Goal: Obtain resource: Obtain resource

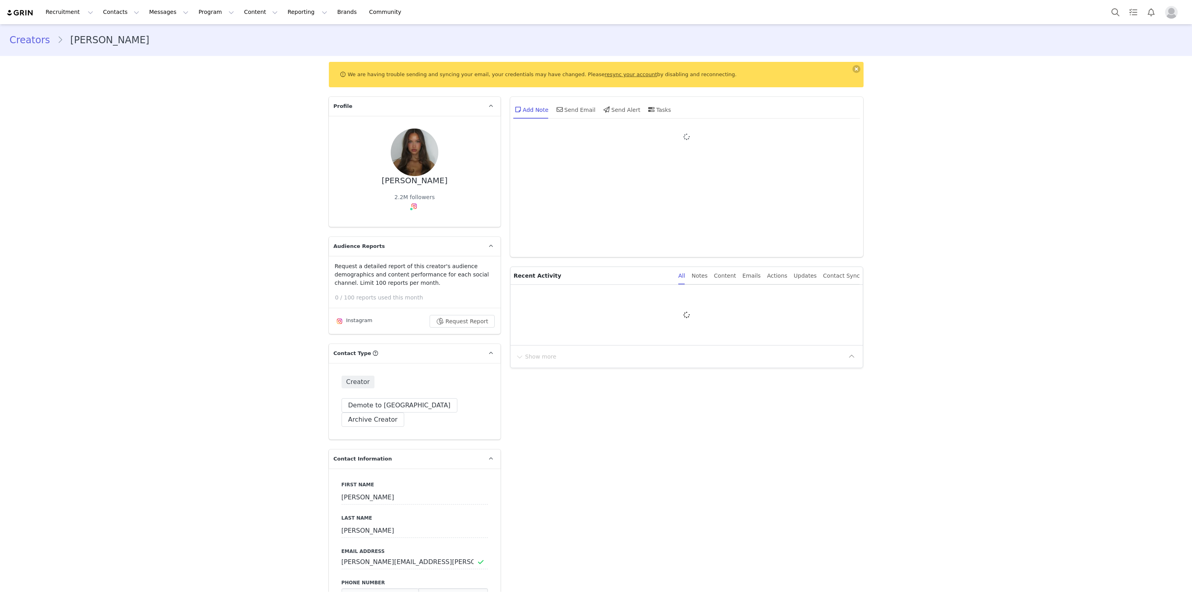
type input "+1 (United States)"
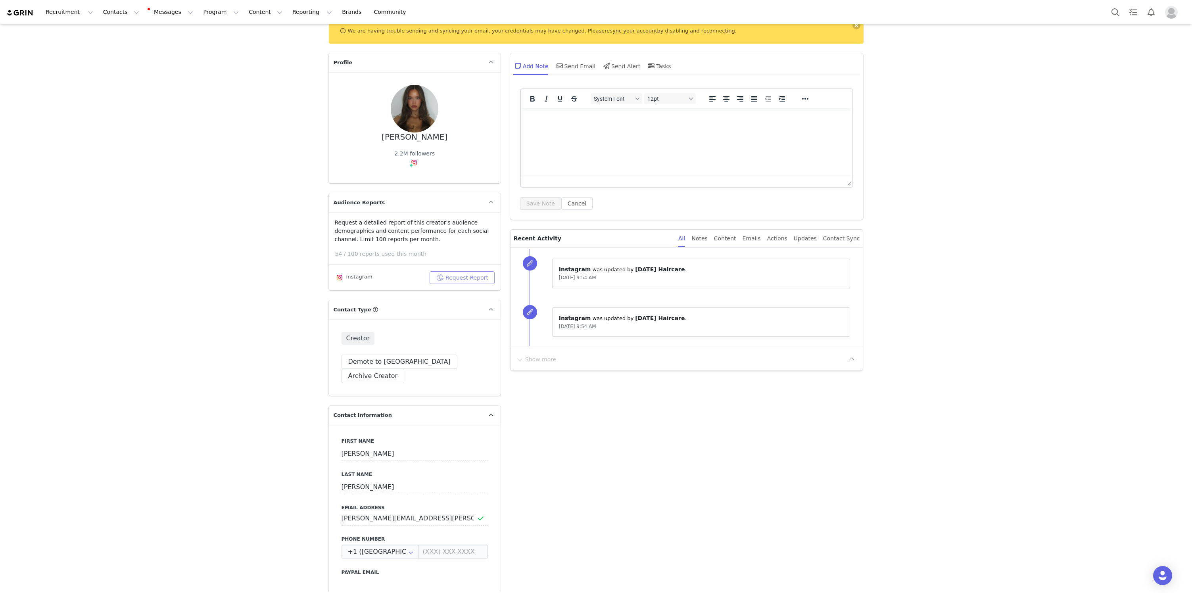
click at [437, 273] on button "Request Report" at bounding box center [462, 277] width 65 height 13
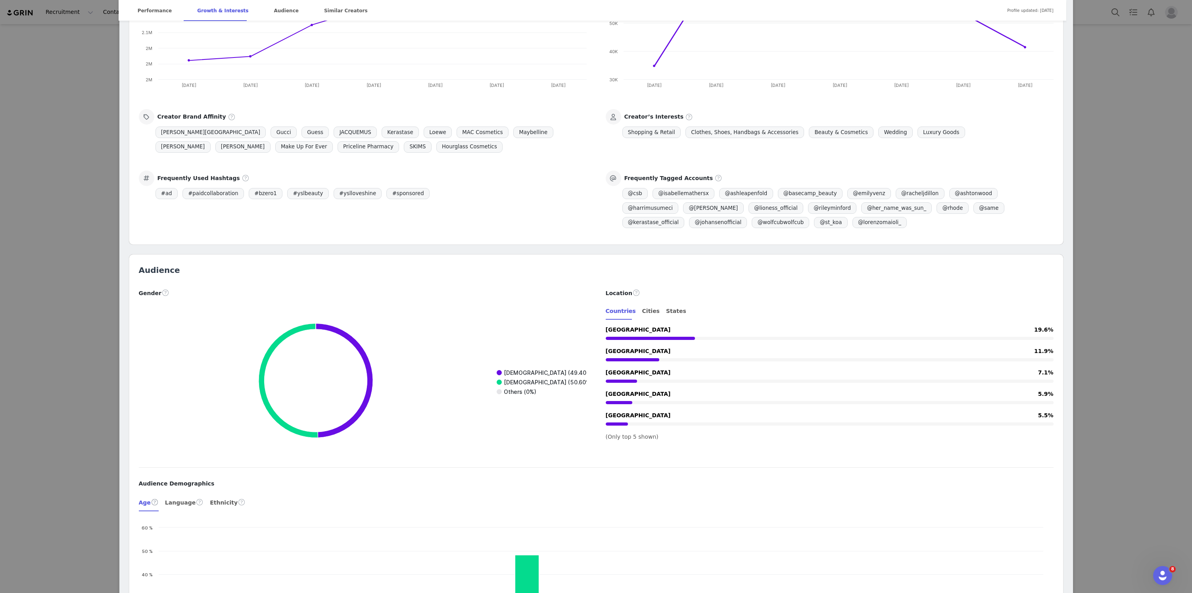
scroll to position [720, 0]
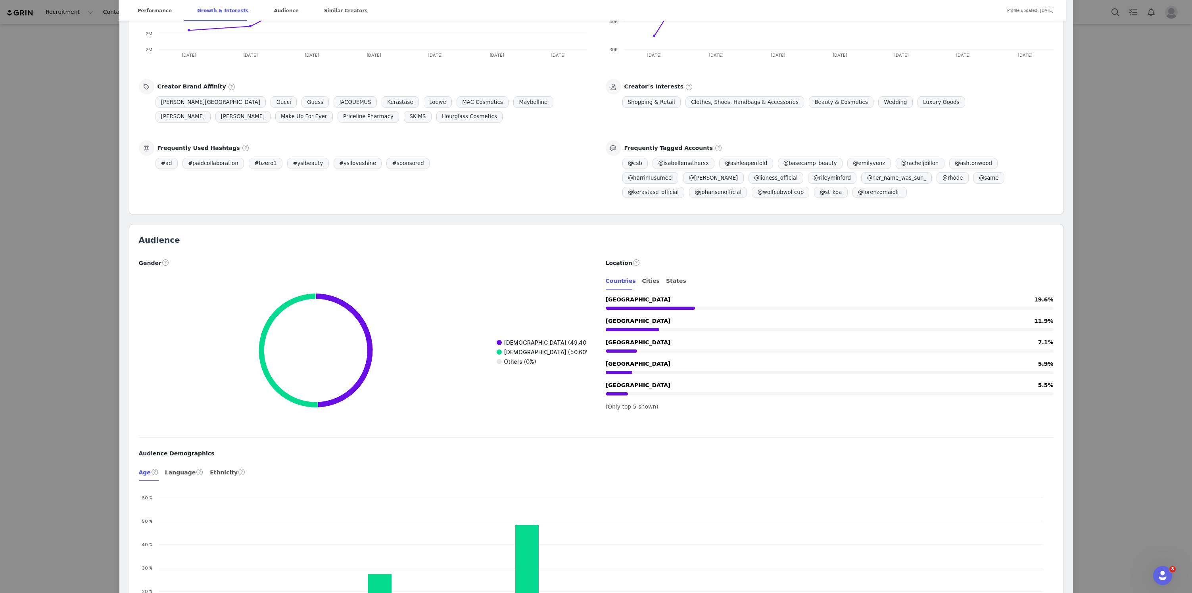
click at [652, 308] on div at bounding box center [651, 308] width 90 height 3
click at [643, 327] on div at bounding box center [830, 329] width 448 height 8
click at [649, 274] on div "Cities" at bounding box center [650, 281] width 17 height 18
click at [606, 283] on div "Countries" at bounding box center [621, 281] width 30 height 18
click at [628, 302] on span "United States" at bounding box center [638, 299] width 65 height 6
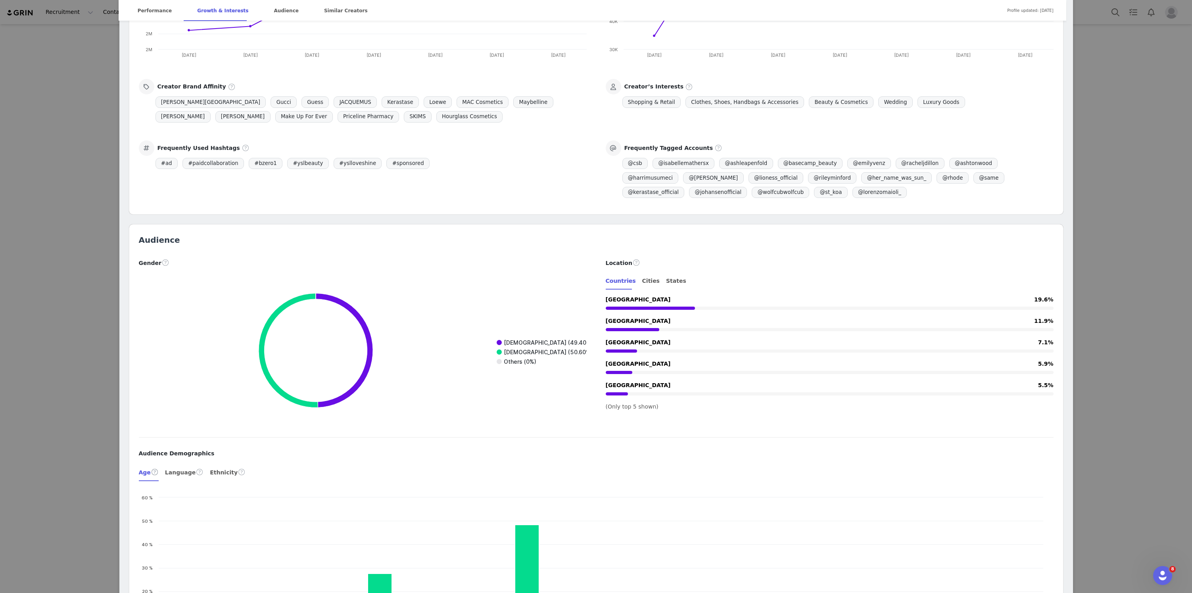
click at [627, 325] on div "Australia 11.9%" at bounding box center [830, 325] width 448 height 17
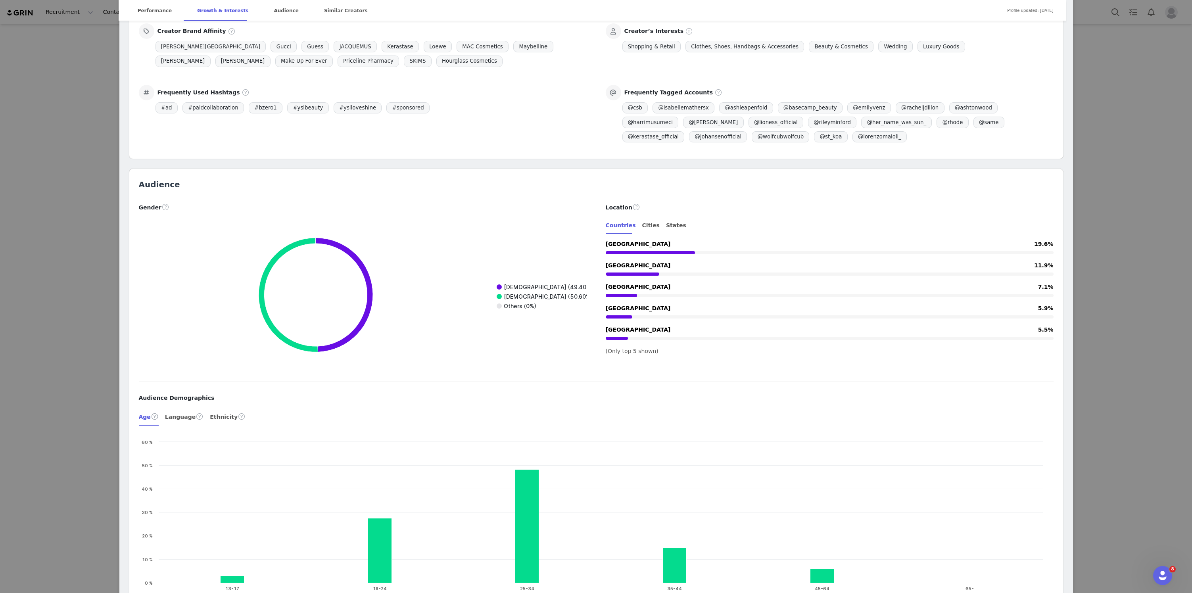
scroll to position [781, 0]
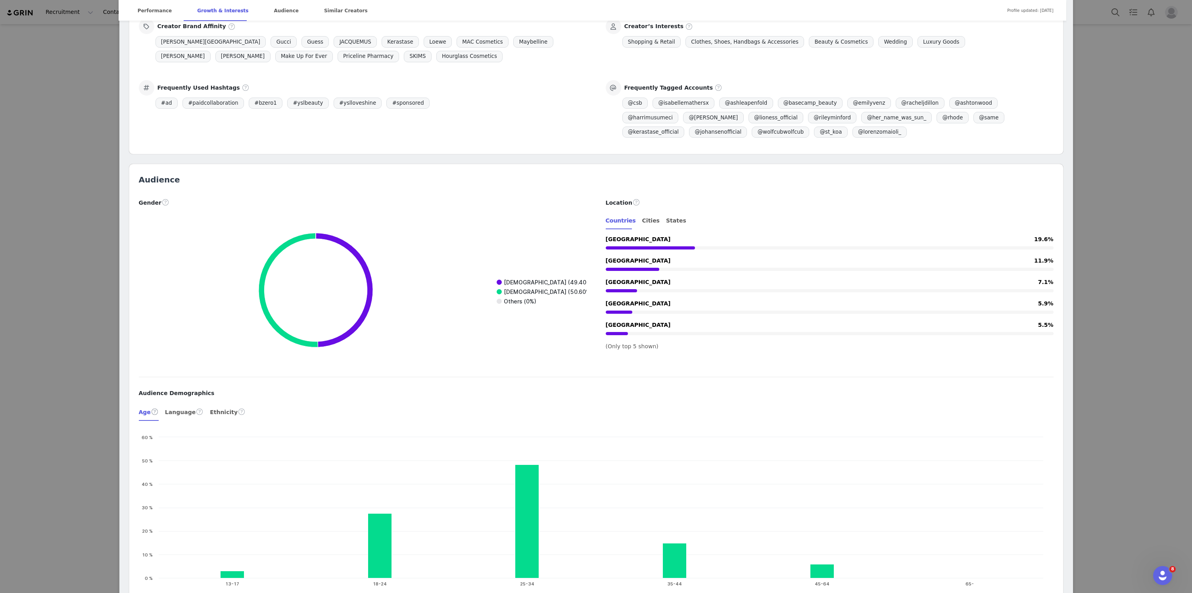
click at [105, 195] on div "Isabelle Mathers Verified @isabellemathersx australia ♓︎ creative partner @csb …" at bounding box center [596, 296] width 1192 height 593
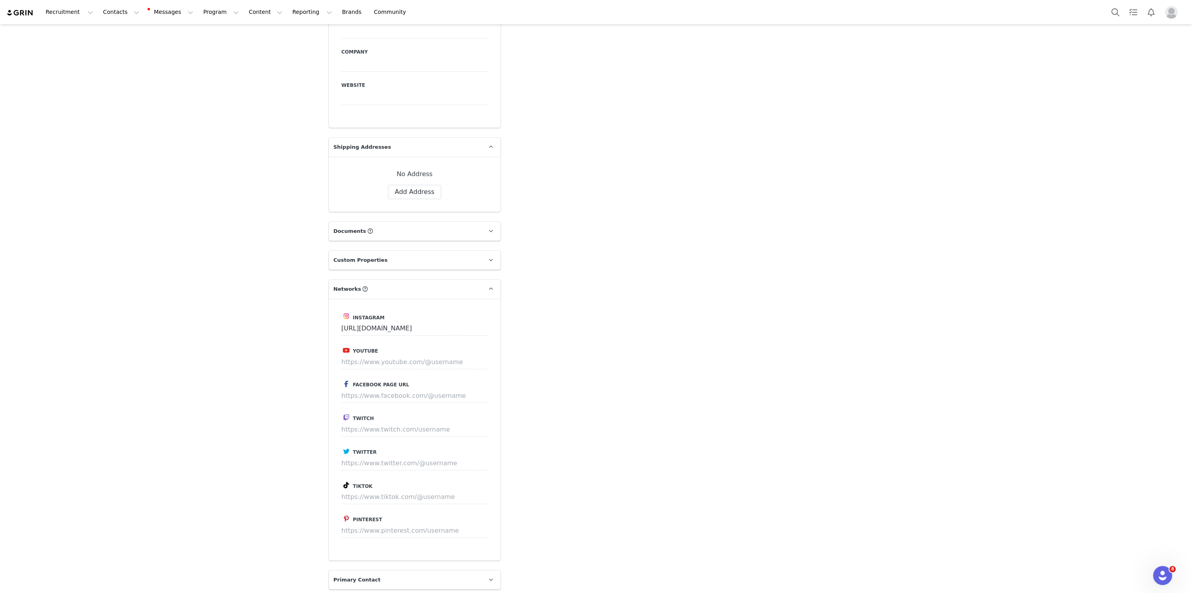
scroll to position [640, 0]
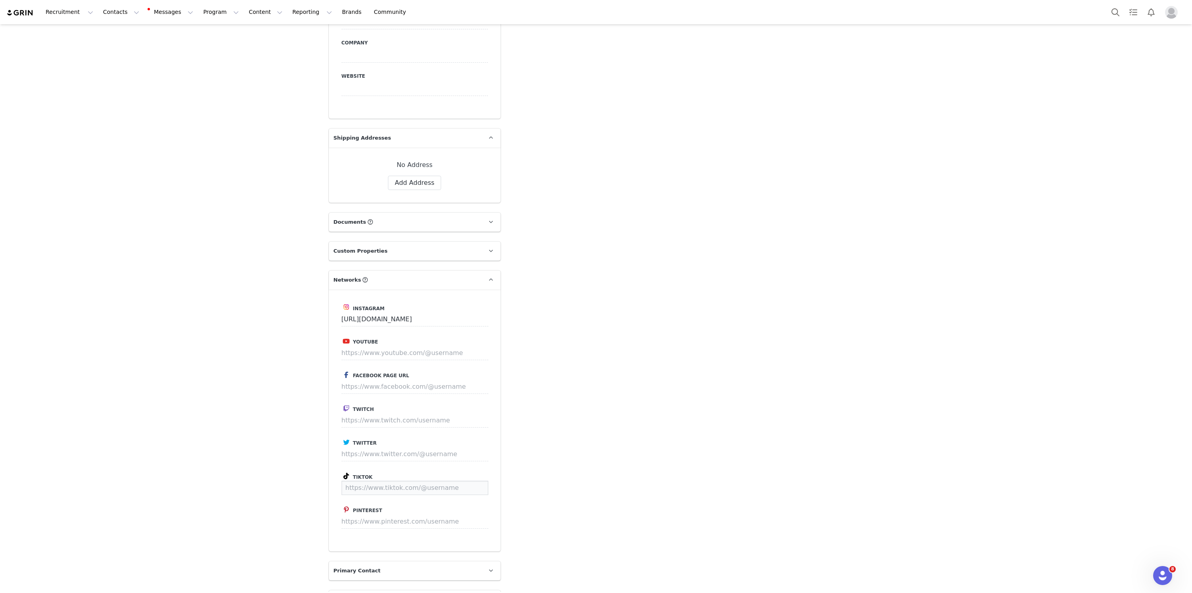
click at [366, 481] on input at bounding box center [414, 488] width 147 height 14
paste input "https://www.tiktok.com/@isabellemathers"
type input "https://www.tiktok.com/@isabellemathers"
click at [478, 481] on button "Save" at bounding box center [473, 488] width 29 height 14
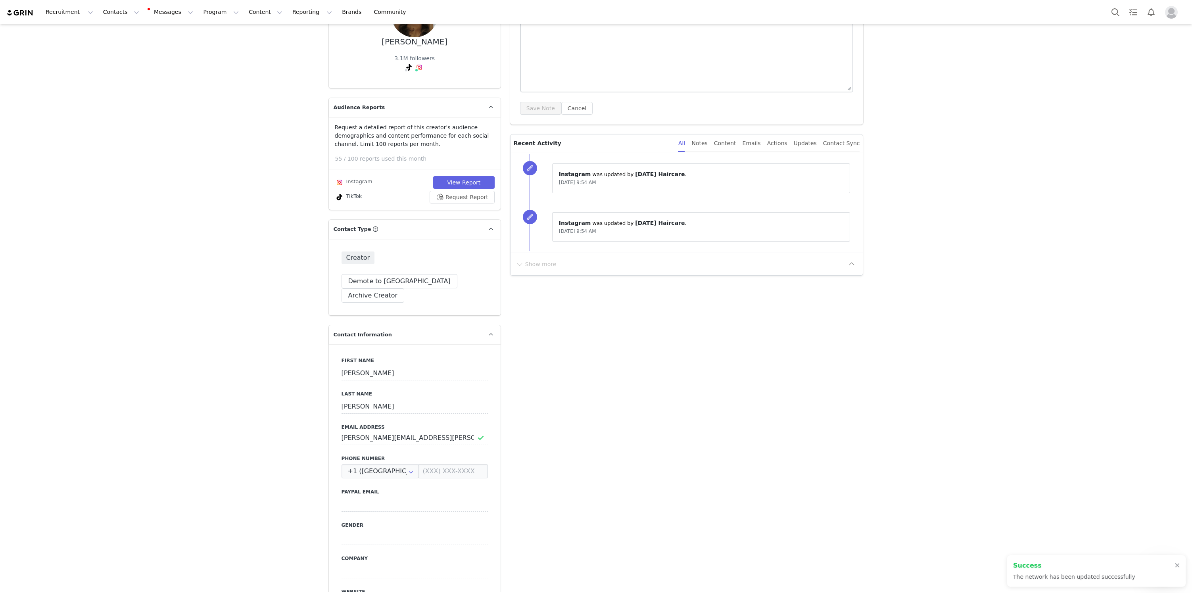
scroll to position [0, 0]
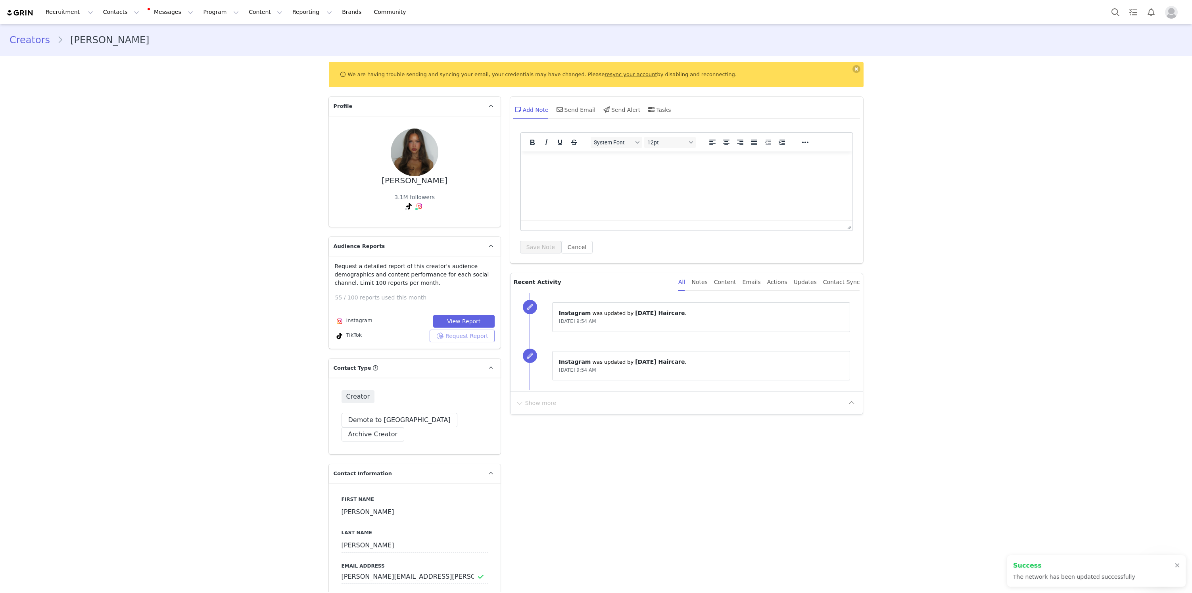
click at [468, 337] on button "Request Report" at bounding box center [462, 336] width 65 height 13
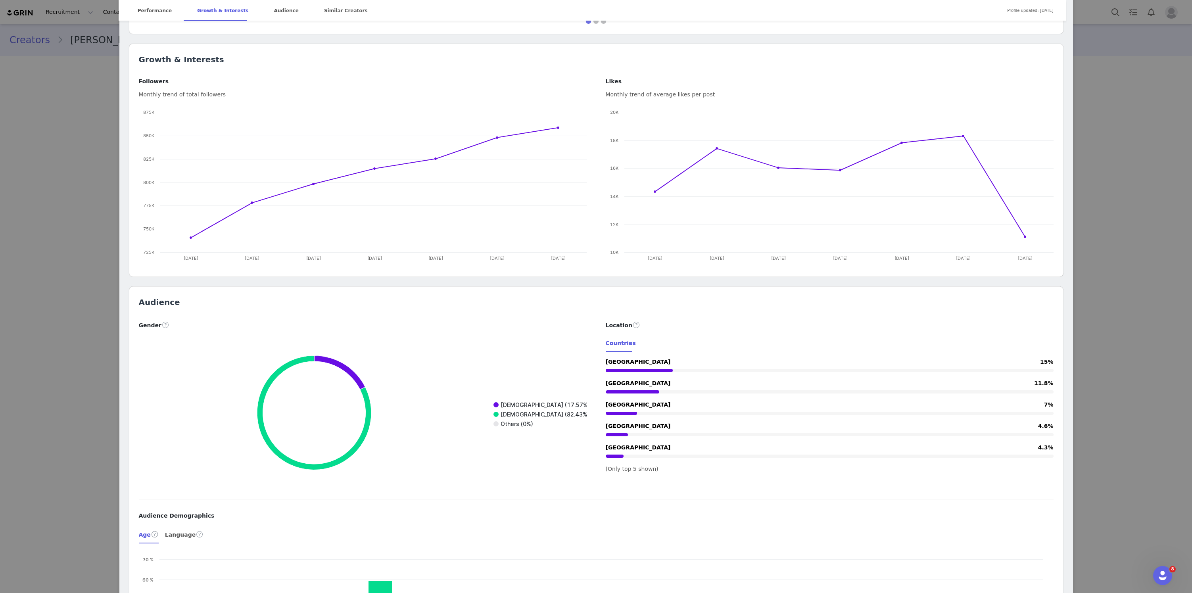
scroll to position [535, 0]
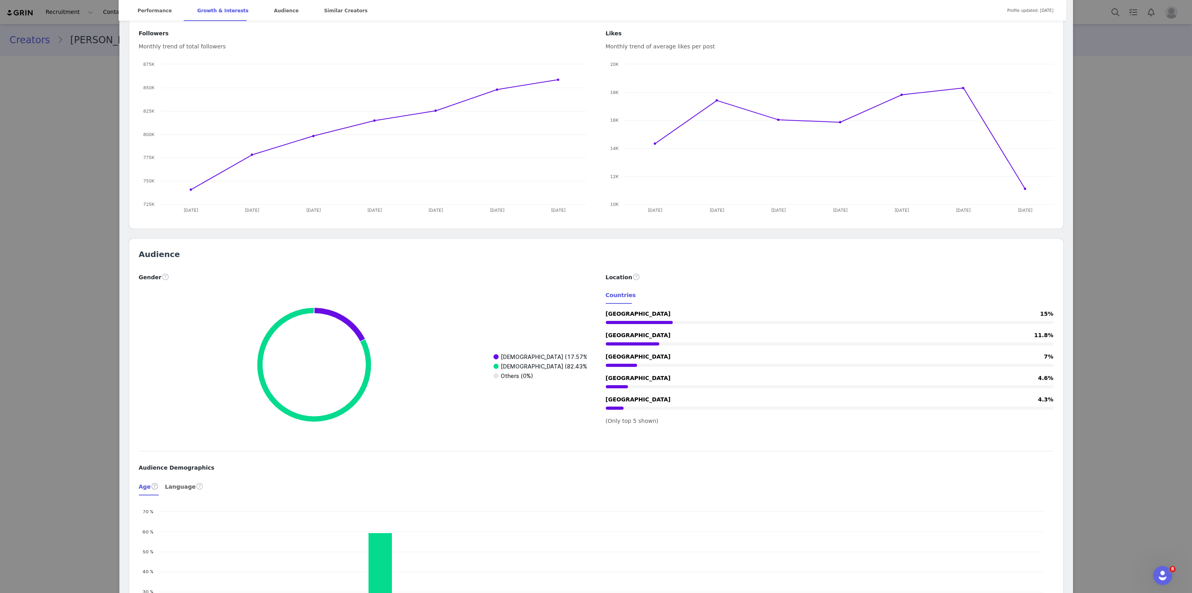
click at [645, 320] on div at bounding box center [830, 322] width 448 height 8
drag, startPoint x: 635, startPoint y: 341, endPoint x: 944, endPoint y: 349, distance: 308.3
click at [944, 349] on div "United States 15% Australia 11.8% United Kingdom 7% Germany 4.6% Italy 4.3%" at bounding box center [830, 361] width 448 height 102
click at [705, 301] on div "Countries" at bounding box center [830, 295] width 448 height 18
drag, startPoint x: 601, startPoint y: 306, endPoint x: 713, endPoint y: 388, distance: 138.4
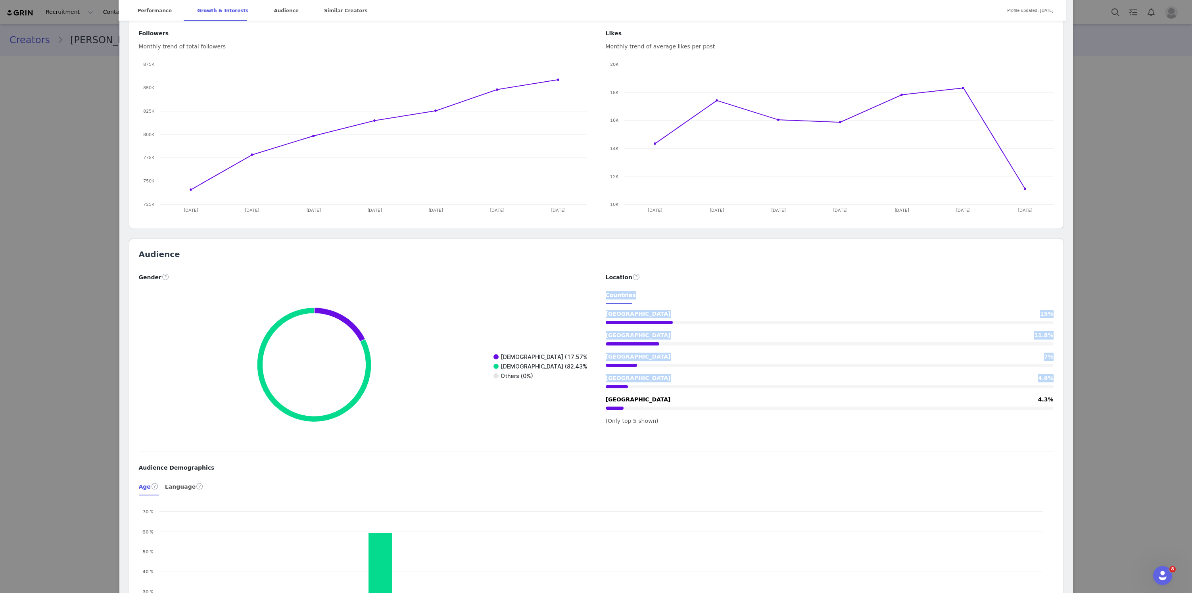
click at [713, 388] on div "Location Countries United States 15% Australia 11.8% United Kingdom 7% Germany …" at bounding box center [829, 348] width 467 height 153
click at [713, 388] on div at bounding box center [830, 386] width 448 height 8
drag, startPoint x: 669, startPoint y: 415, endPoint x: 511, endPoint y: 261, distance: 220.2
click at [511, 261] on div "Audience Gender Created with Highcharts 9.3.3 Chart title Male (17.57%) Female …" at bounding box center [596, 460] width 934 height 443
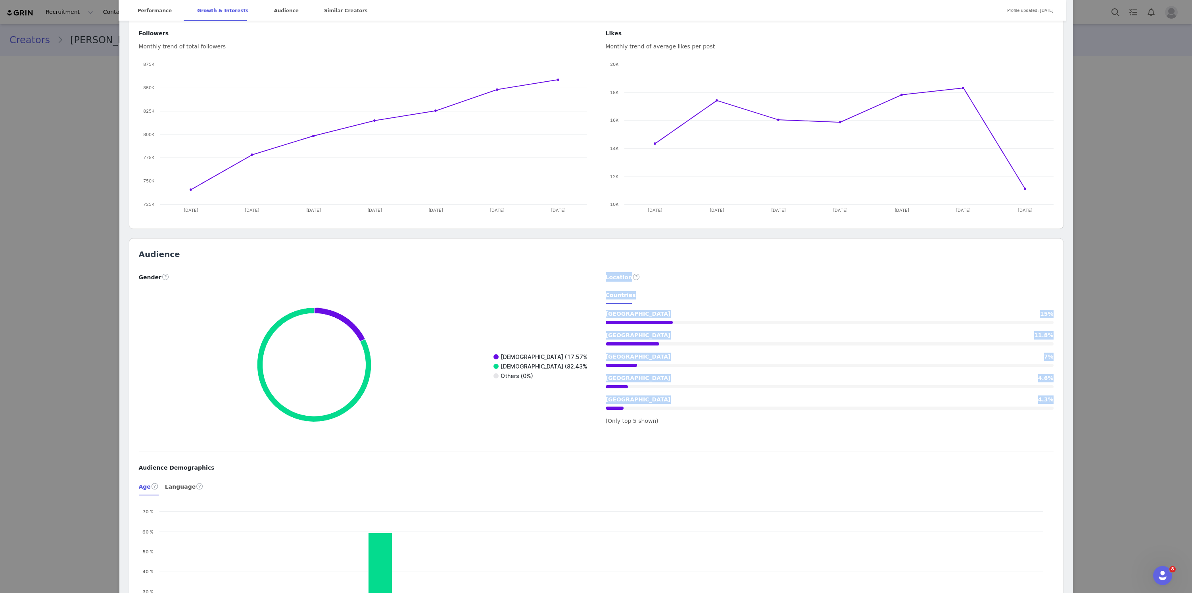
drag, startPoint x: 299, startPoint y: 272, endPoint x: 839, endPoint y: 411, distance: 557.4
click at [840, 411] on div "Gender Created with Highcharts 9.3.3 Chart title Male (17.57%) Female (82.43%) …" at bounding box center [596, 358] width 934 height 173
click at [839, 411] on div at bounding box center [830, 408] width 448 height 8
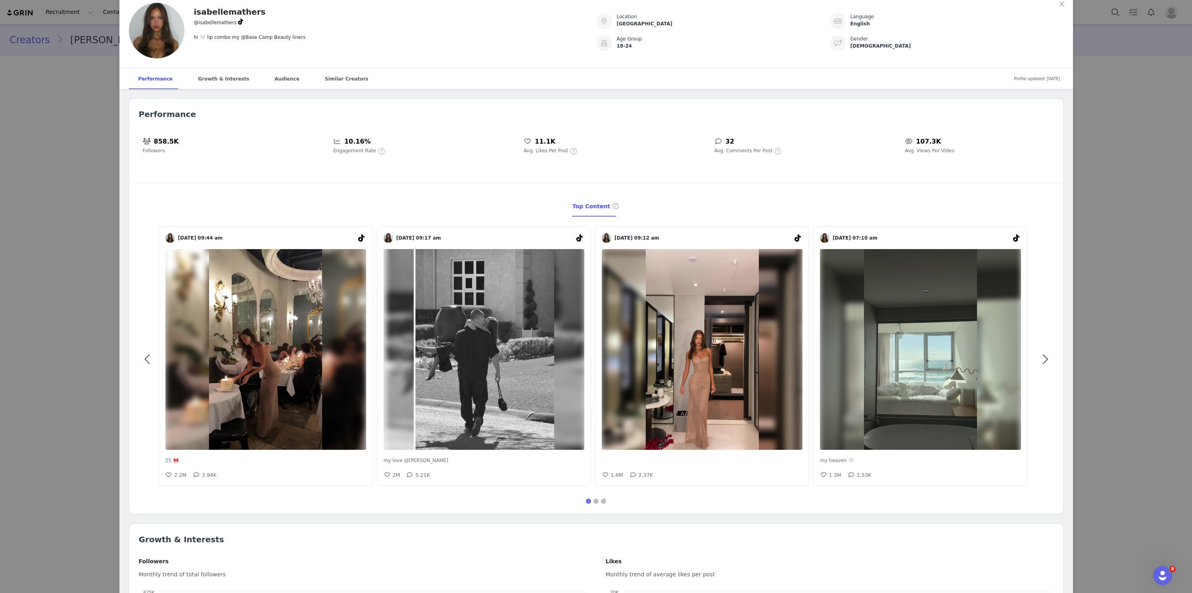
scroll to position [0, 0]
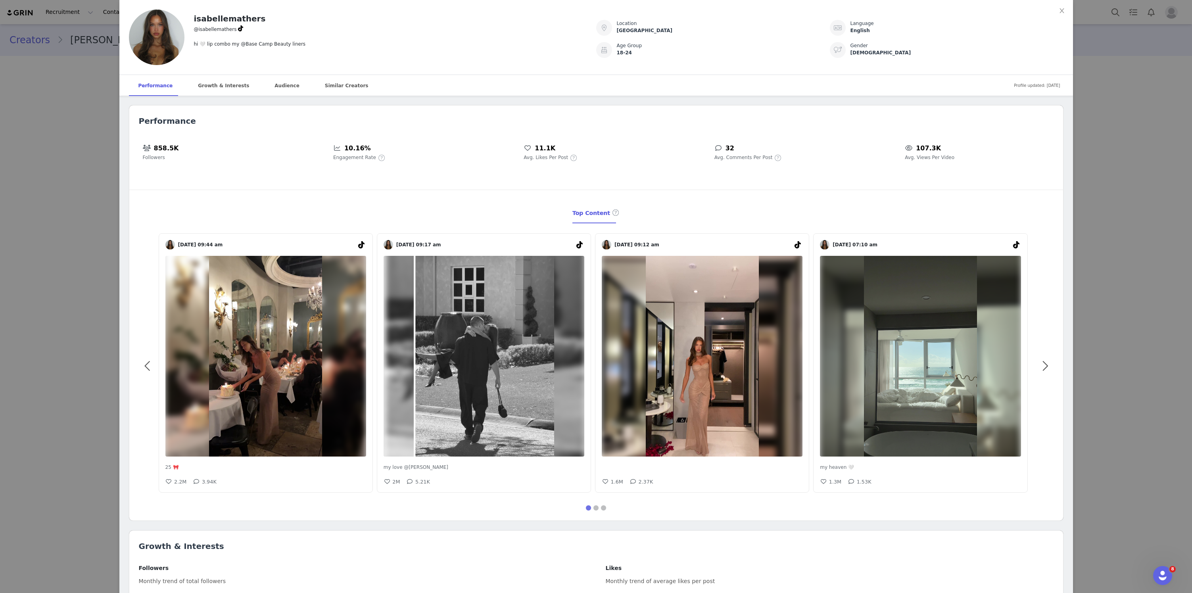
click at [1121, 198] on div "isabellemathers @isabellemathers hi 🤍 lip combo my @Base Camp Beauty liners Loc…" at bounding box center [596, 296] width 1192 height 593
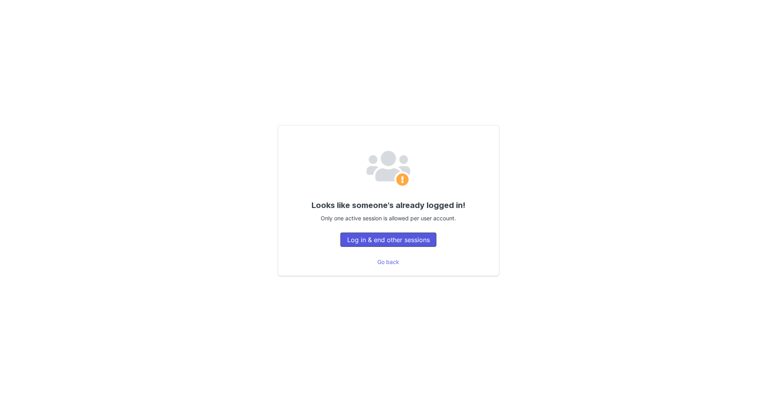
click at [413, 235] on button "Log in & end other sessions" at bounding box center [388, 239] width 96 height 14
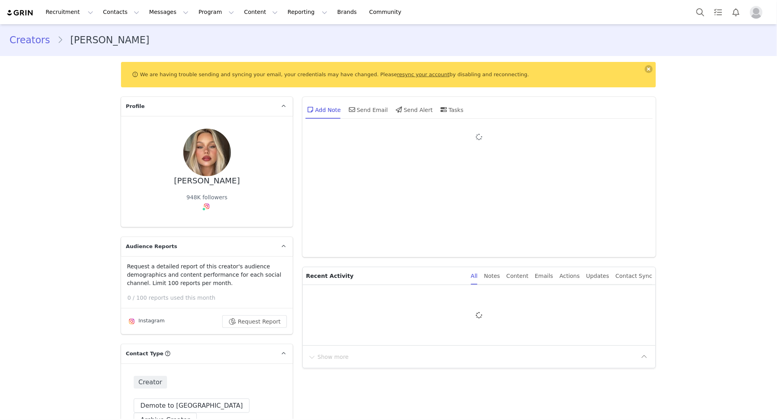
type input "+1 ([GEOGRAPHIC_DATA])"
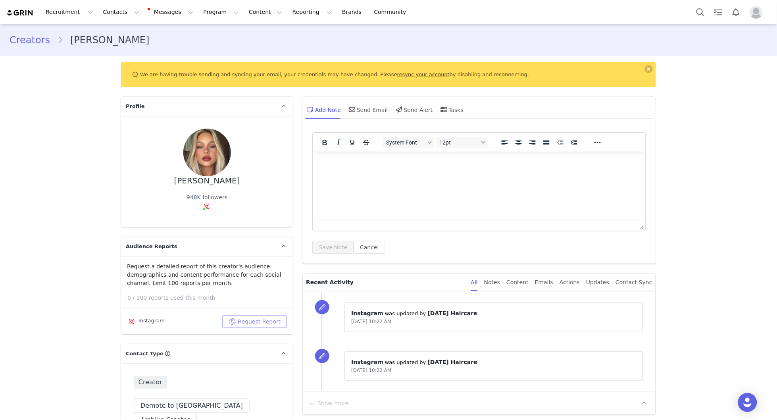
click at [251, 326] on button "Request Report" at bounding box center [254, 321] width 65 height 13
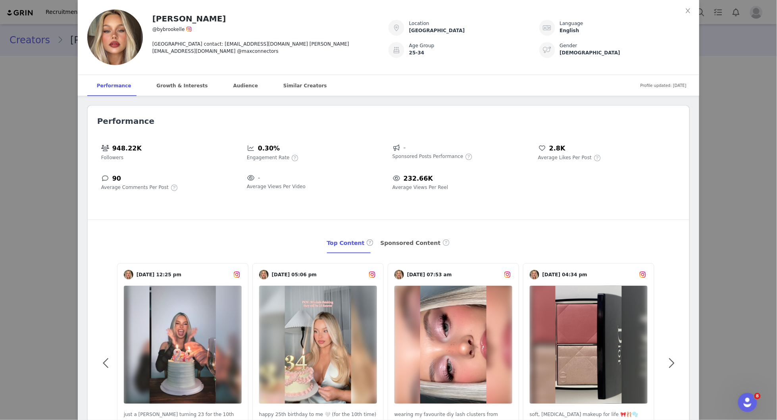
click at [735, 39] on div "Brookelle McKenzie @bybrookelle australia contact: bybrookelle@gmail.com brooke…" at bounding box center [388, 210] width 777 height 420
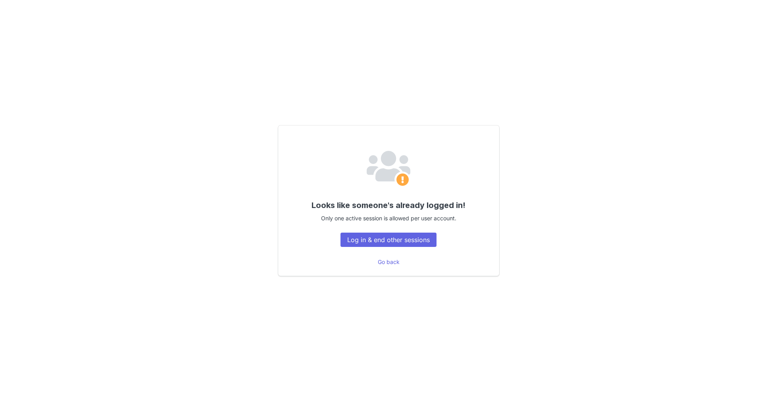
click at [431, 249] on div "Looks like someone's already logged in! Only one active session is allowed per …" at bounding box center [388, 200] width 221 height 150
click at [427, 245] on button "Log in & end other sessions" at bounding box center [388, 239] width 96 height 14
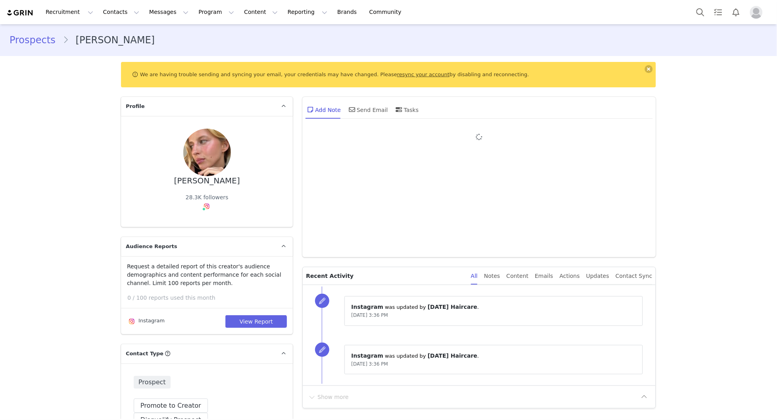
type input "+1 ([GEOGRAPHIC_DATA])"
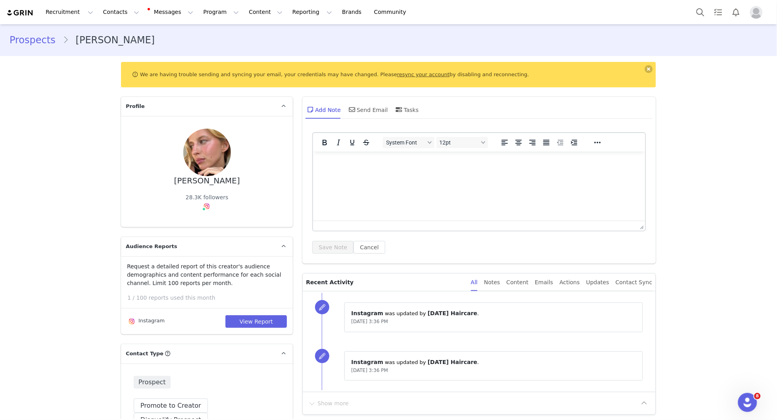
click at [248, 313] on div "Request a detailed report of this creator's audience demographics and content p…" at bounding box center [207, 294] width 172 height 65
click at [249, 315] on button "View Report" at bounding box center [255, 321] width 61 height 13
click at [373, 228] on div at bounding box center [479, 226] width 332 height 10
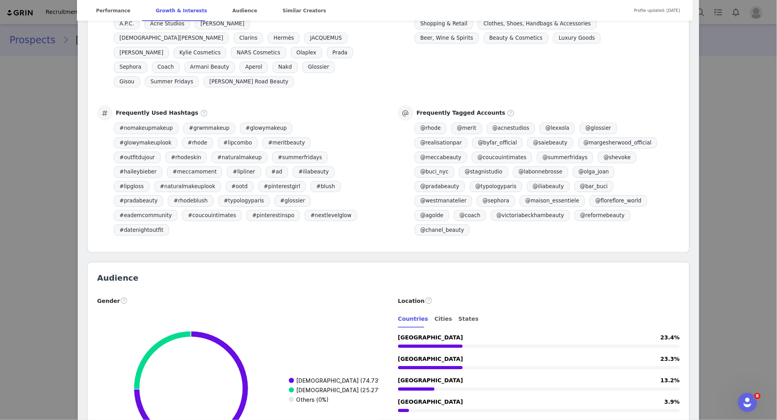
scroll to position [865, 0]
